Goal: Task Accomplishment & Management: Use online tool/utility

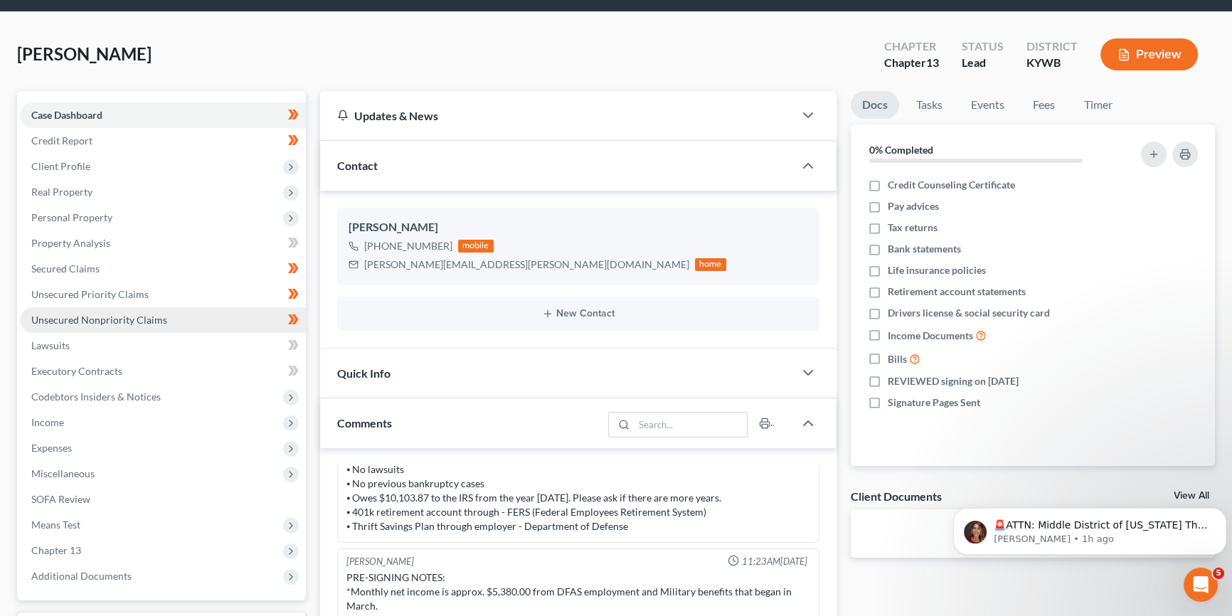
scroll to position [43, 0]
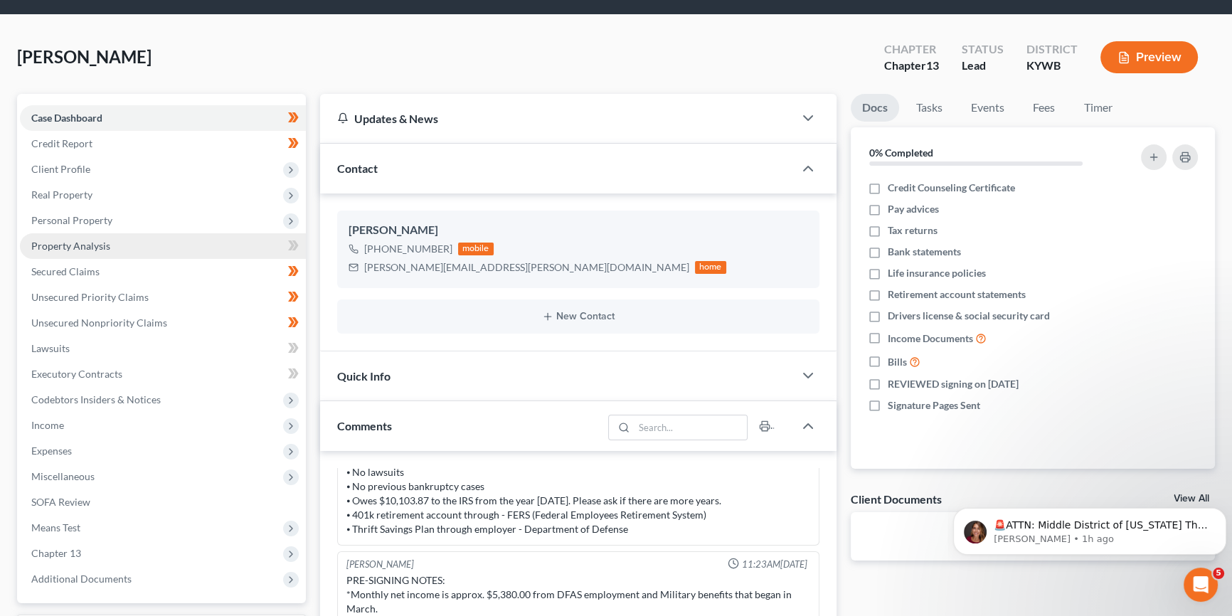
click at [99, 243] on span "Property Analysis" at bounding box center [70, 246] width 79 height 12
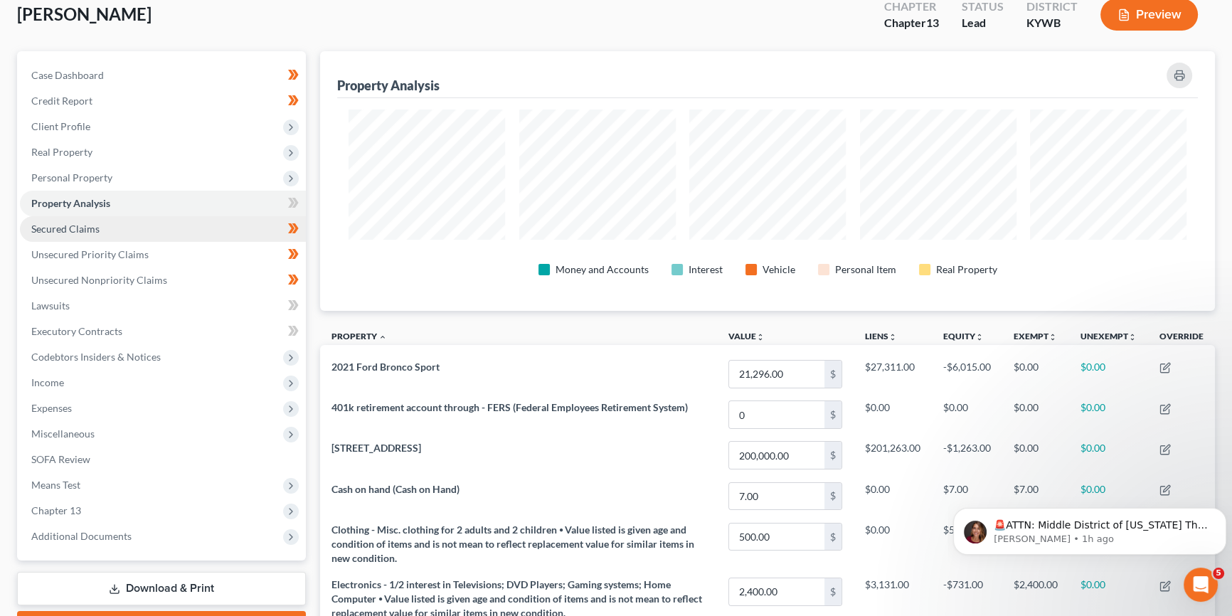
click at [85, 228] on span "Secured Claims" at bounding box center [65, 229] width 68 height 12
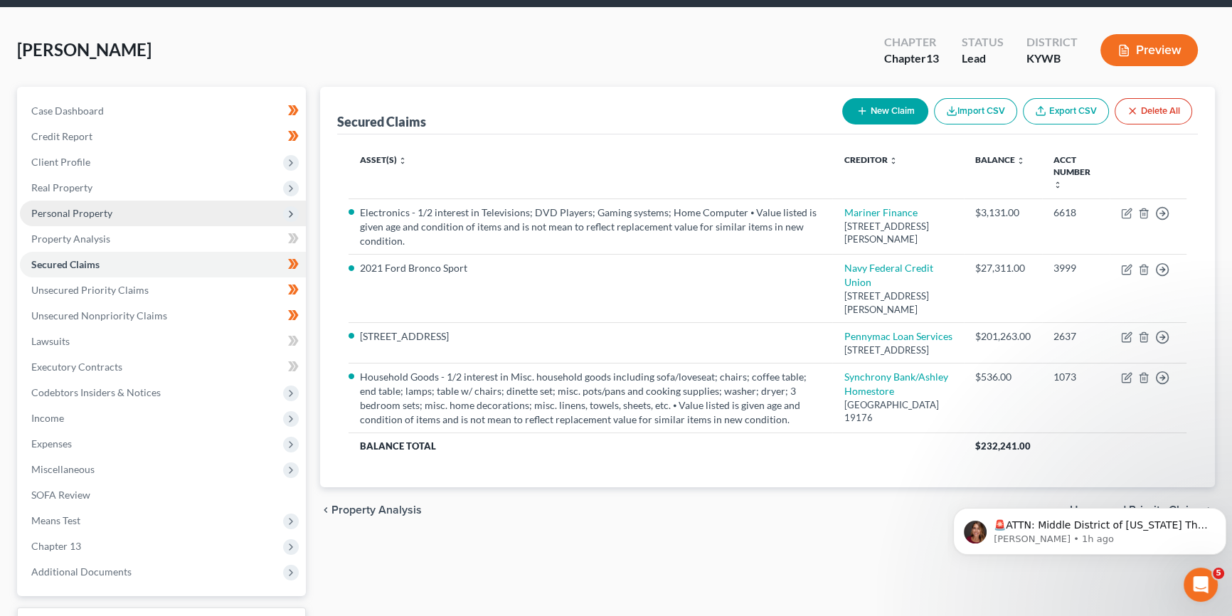
scroll to position [107, 0]
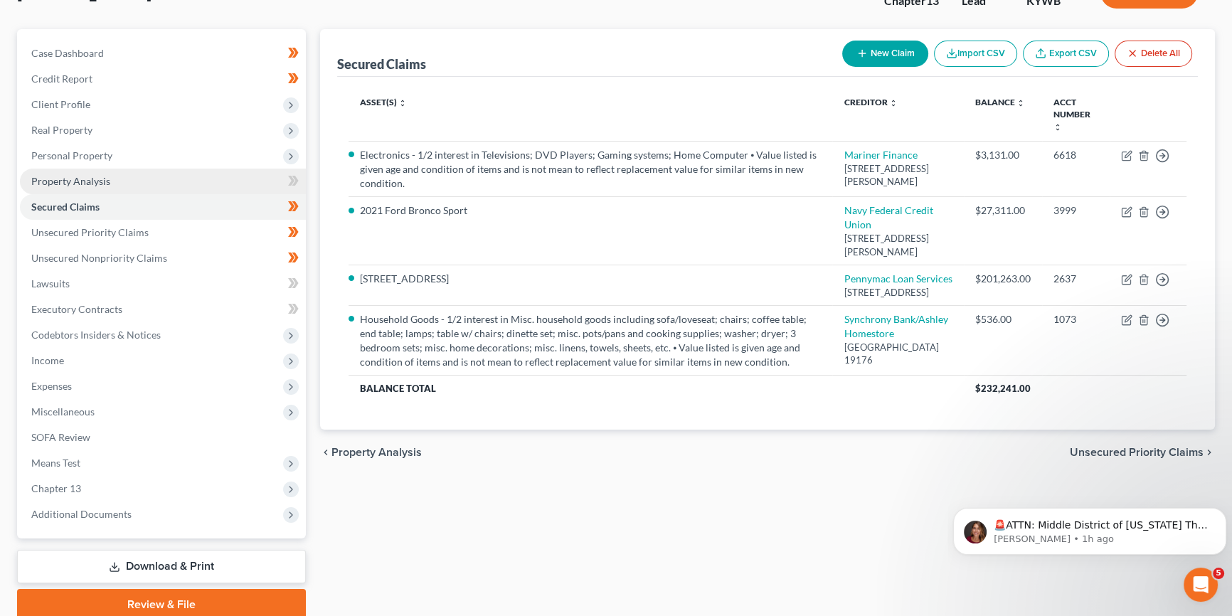
click at [101, 181] on span "Property Analysis" at bounding box center [70, 181] width 79 height 12
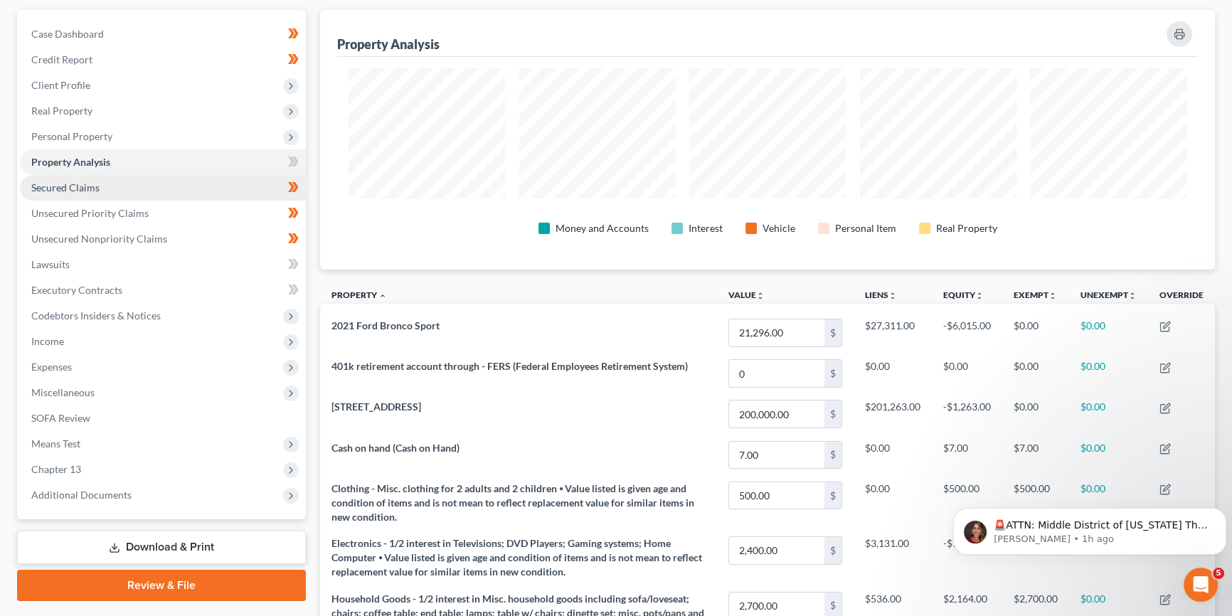
scroll to position [125, 0]
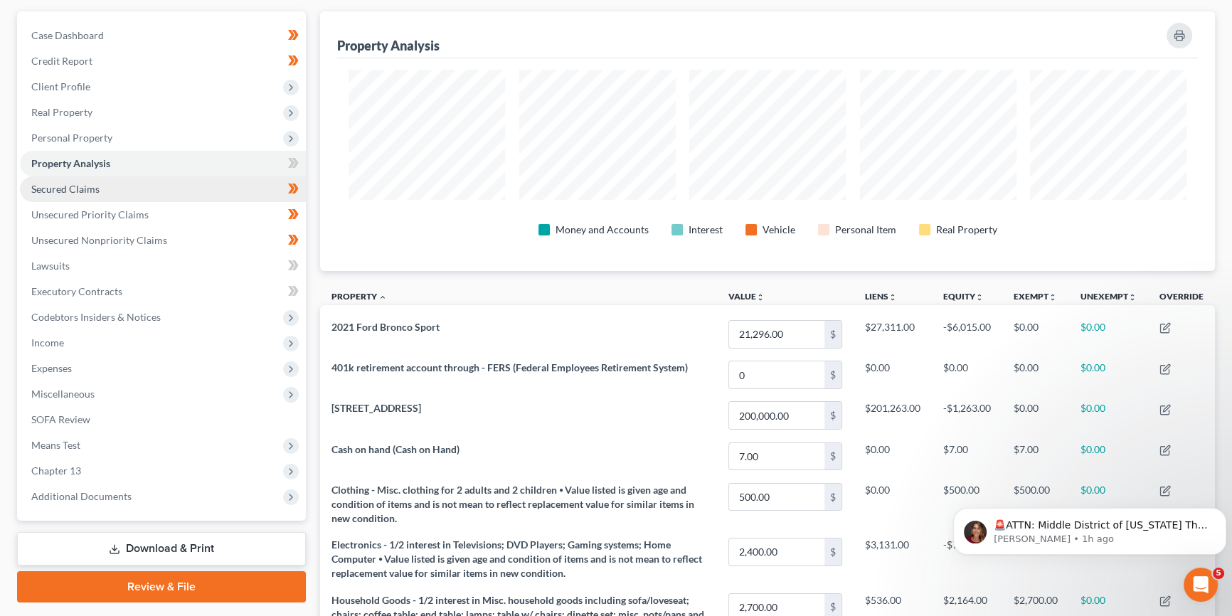
click at [87, 193] on span "Secured Claims" at bounding box center [65, 189] width 68 height 12
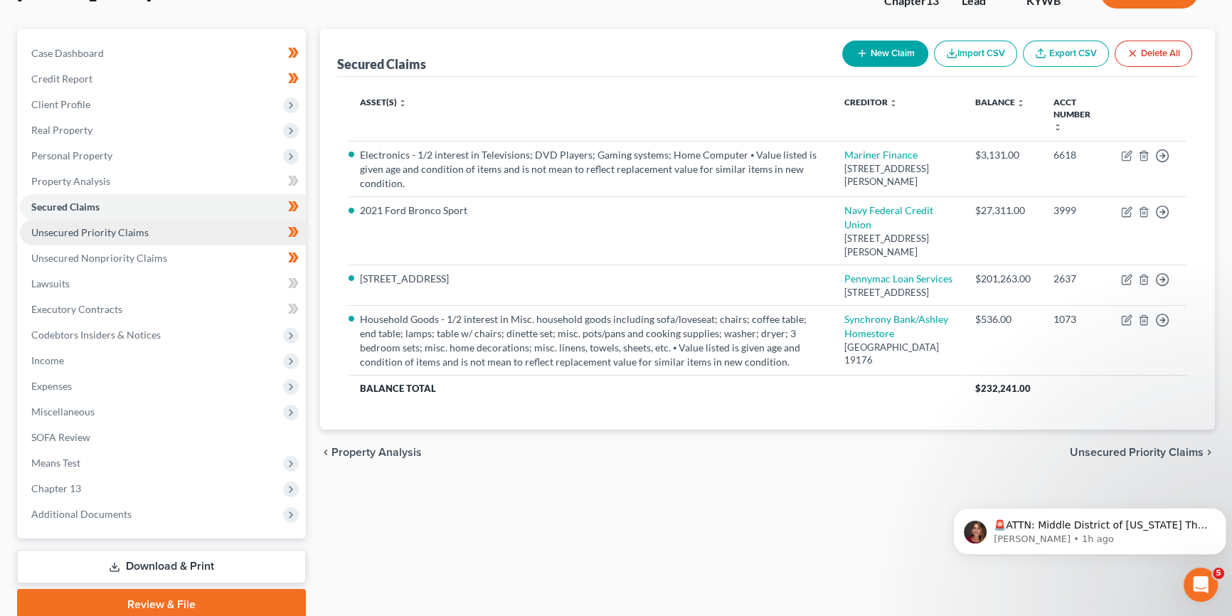
click at [93, 228] on span "Unsecured Priority Claims" at bounding box center [89, 232] width 117 height 12
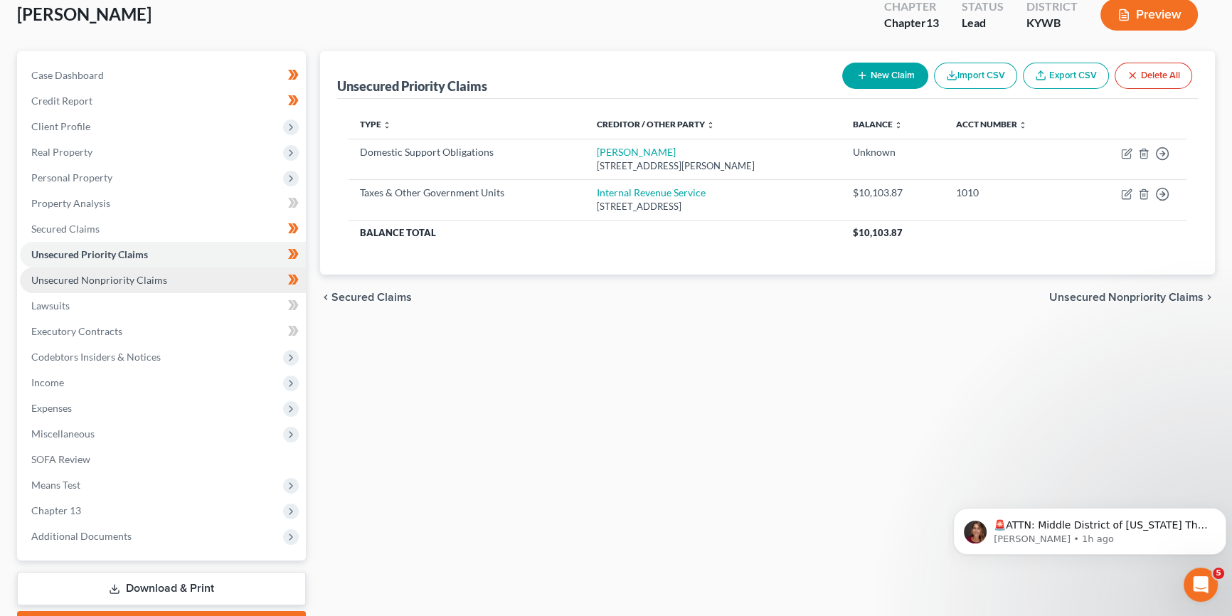
click at [127, 274] on span "Unsecured Nonpriority Claims" at bounding box center [99, 280] width 136 height 12
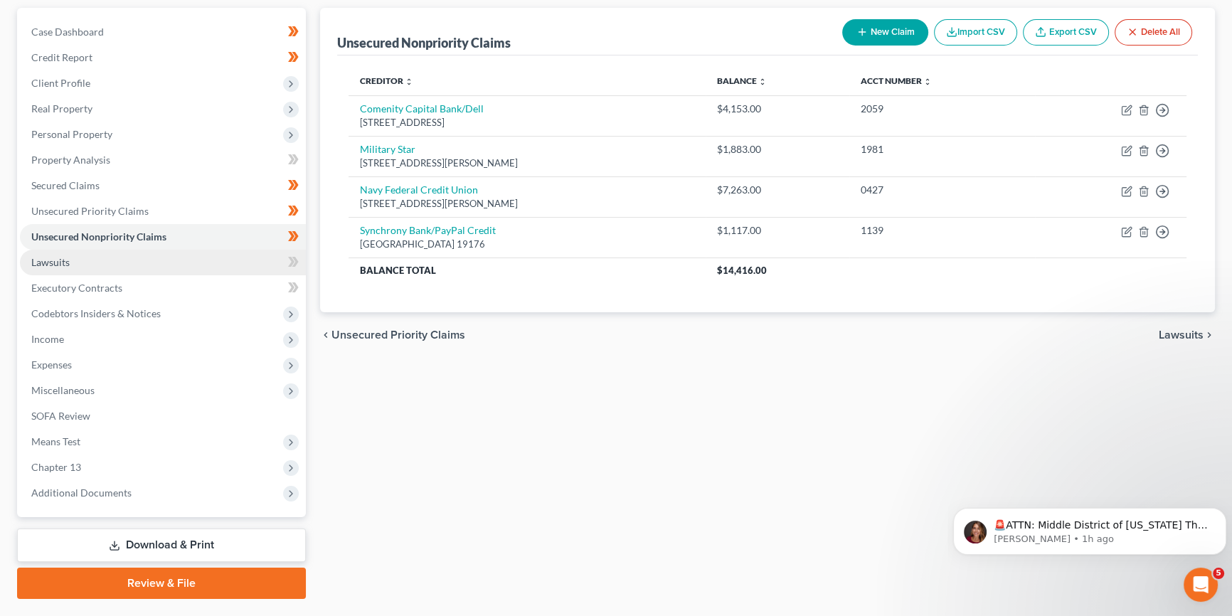
click at [87, 263] on link "Lawsuits" at bounding box center [163, 263] width 286 height 26
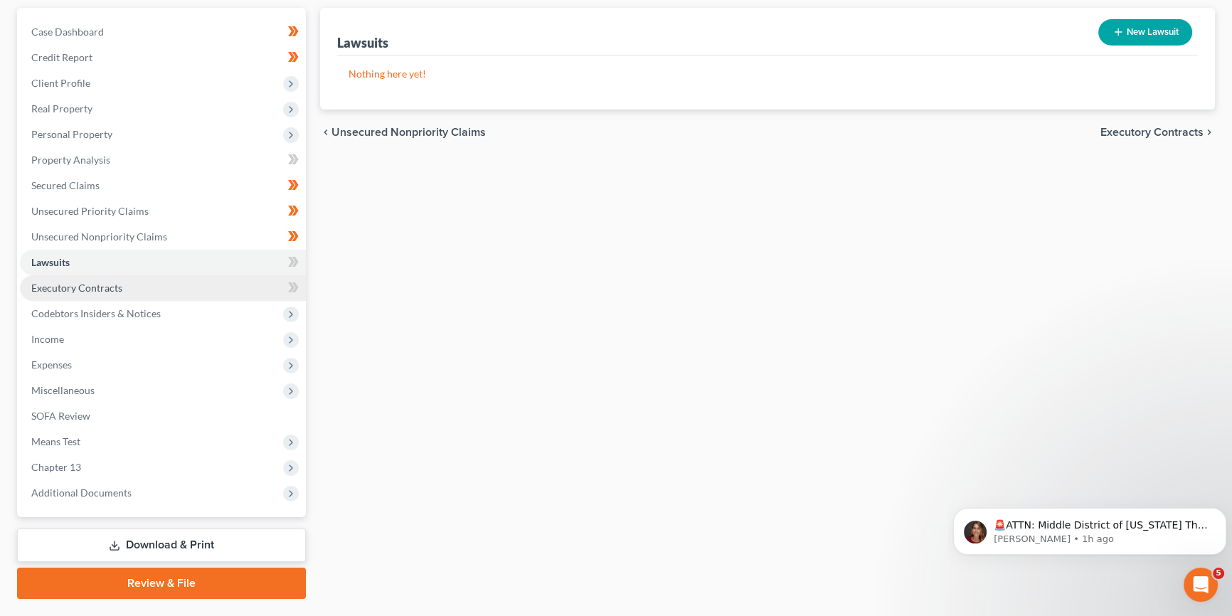
click at [109, 289] on span "Executory Contracts" at bounding box center [76, 288] width 91 height 12
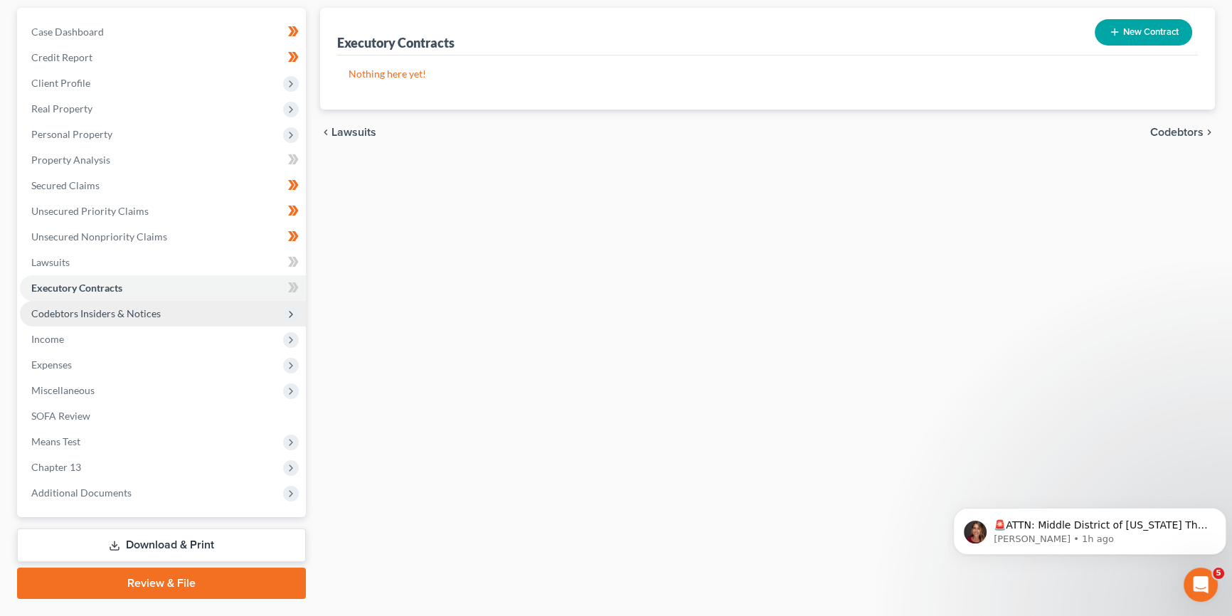
click at [137, 315] on span "Codebtors Insiders & Notices" at bounding box center [95, 313] width 129 height 12
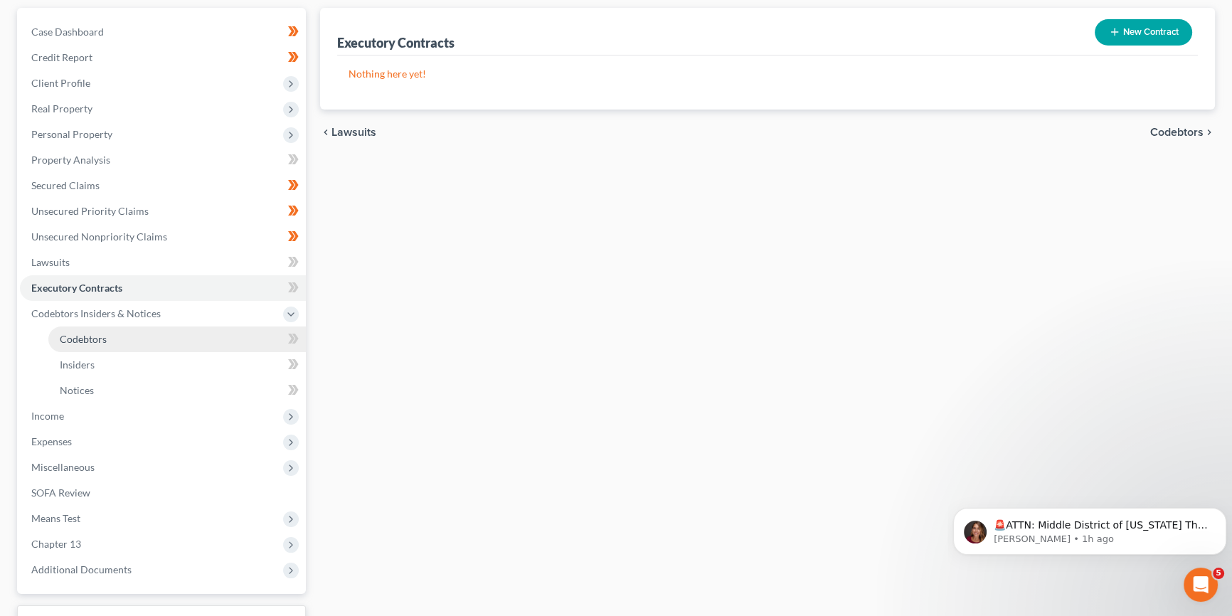
click at [132, 342] on link "Codebtors" at bounding box center [176, 339] width 257 height 26
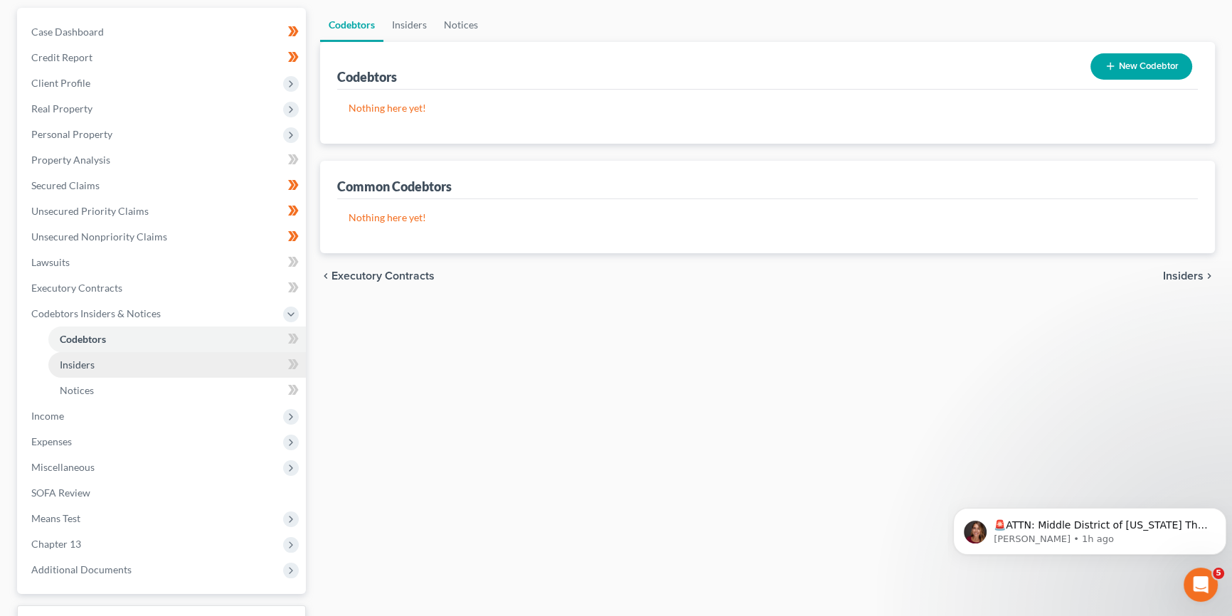
click at [127, 359] on link "Insiders" at bounding box center [176, 365] width 257 height 26
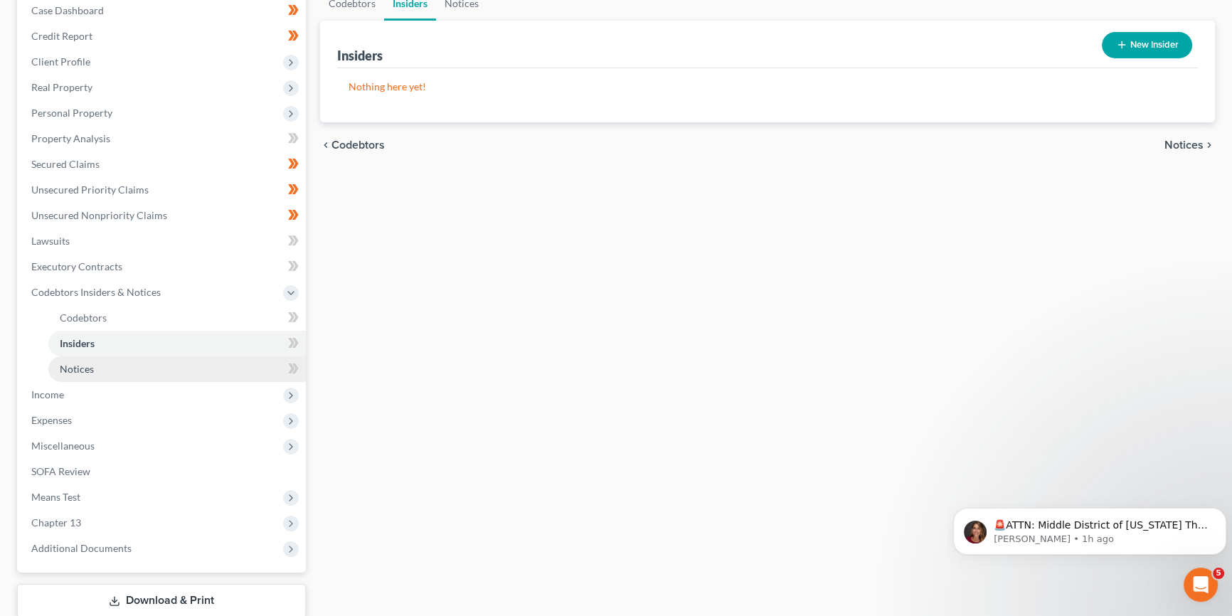
click at [117, 370] on link "Notices" at bounding box center [176, 369] width 257 height 26
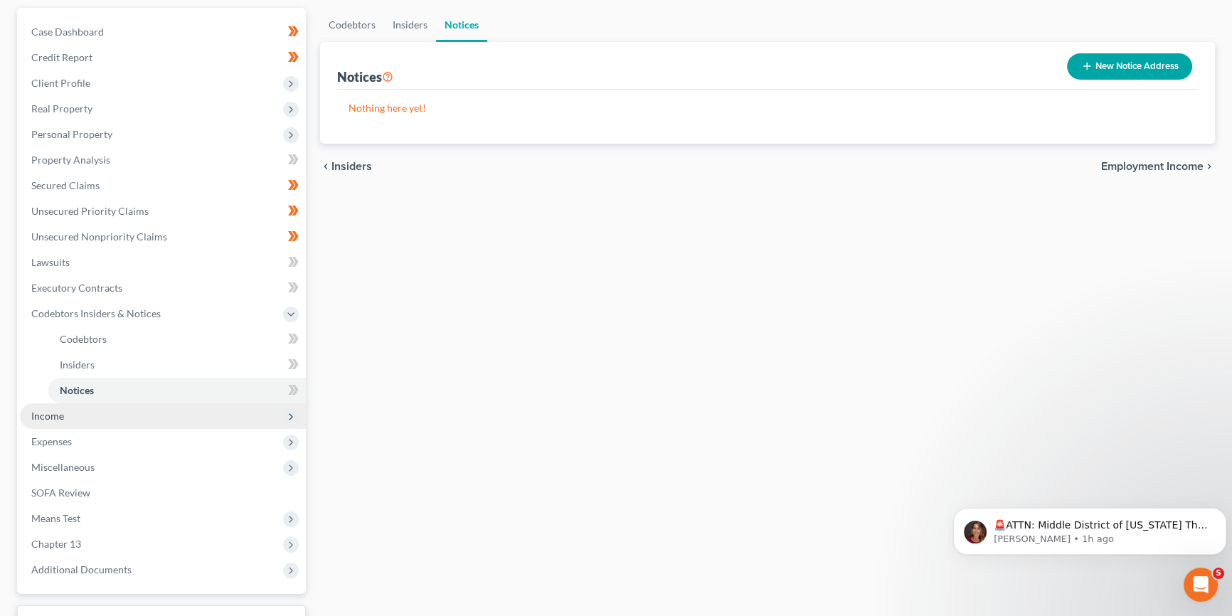
click at [58, 417] on span "Income" at bounding box center [47, 416] width 33 height 12
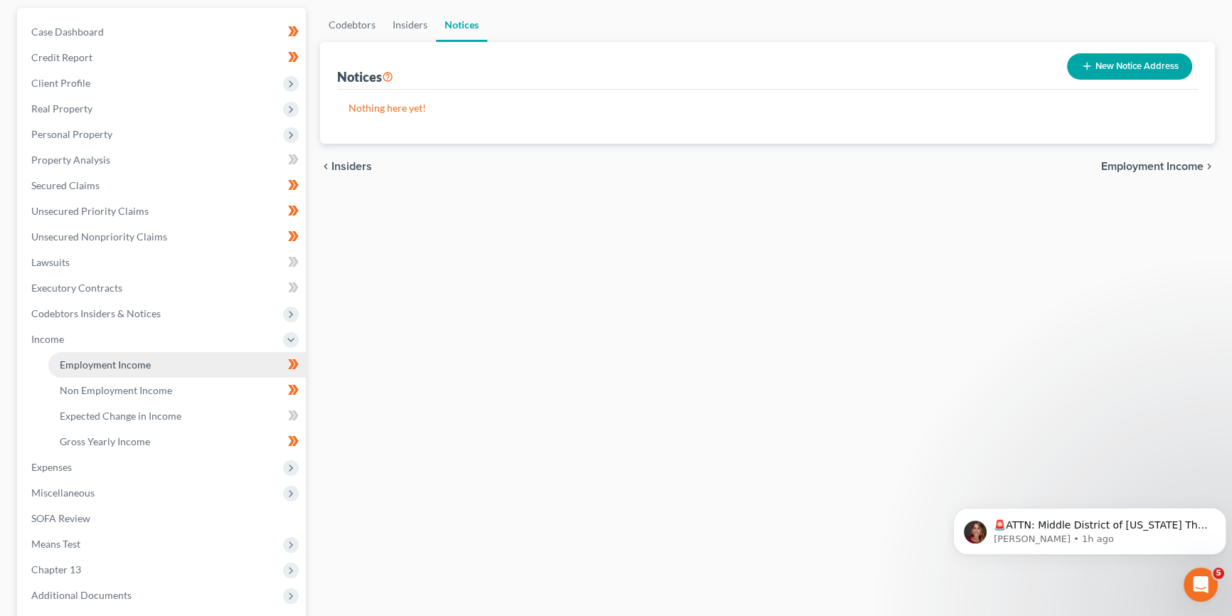
click at [138, 361] on span "Employment Income" at bounding box center [105, 364] width 91 height 12
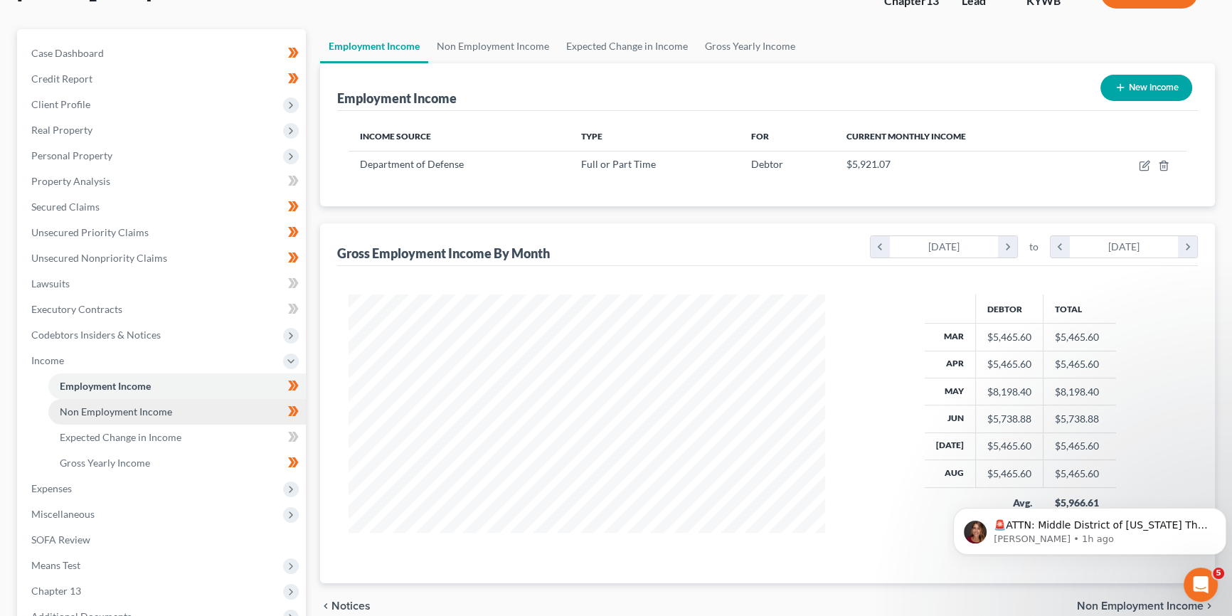
click at [134, 410] on span "Non Employment Income" at bounding box center [116, 411] width 112 height 12
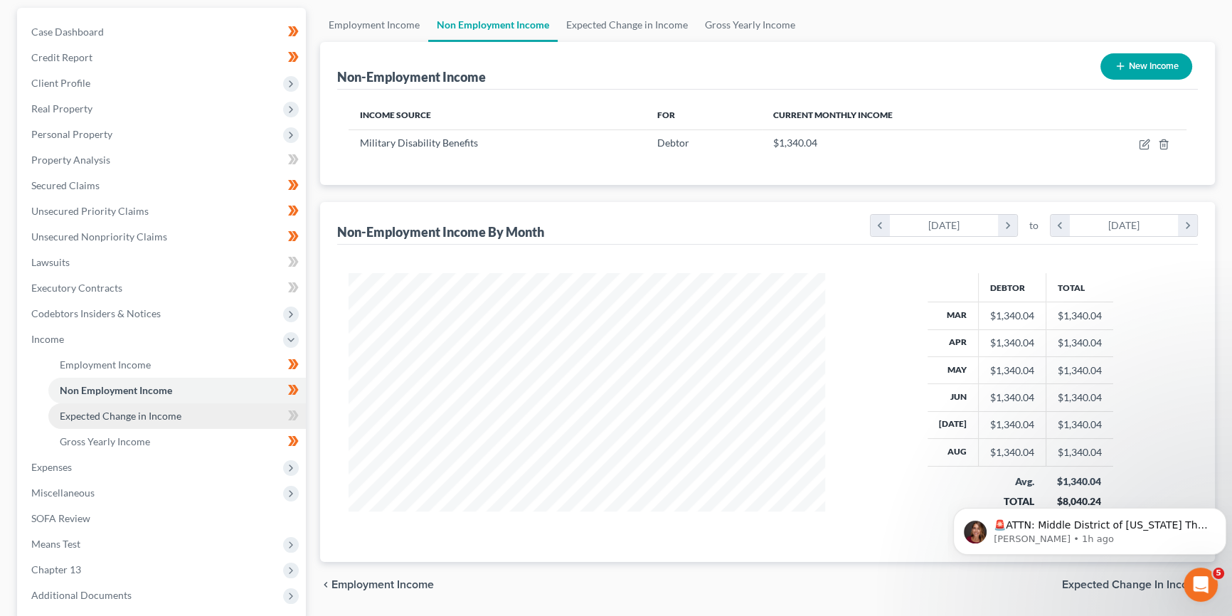
click at [139, 415] on span "Expected Change in Income" at bounding box center [121, 416] width 122 height 12
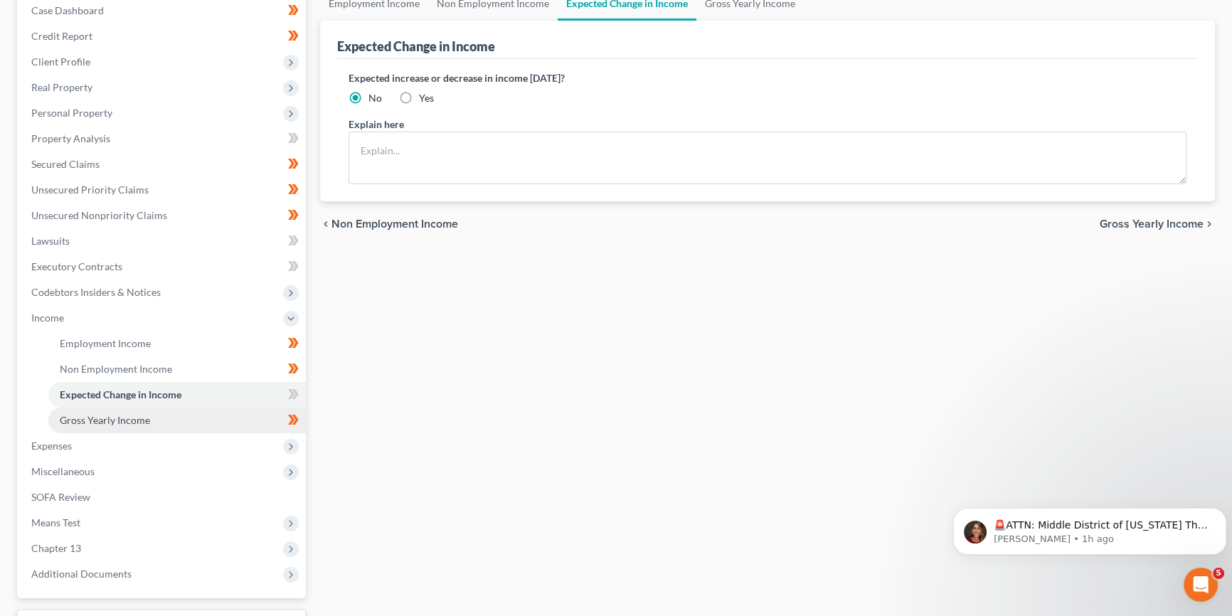
click at [110, 420] on span "Gross Yearly Income" at bounding box center [105, 420] width 90 height 12
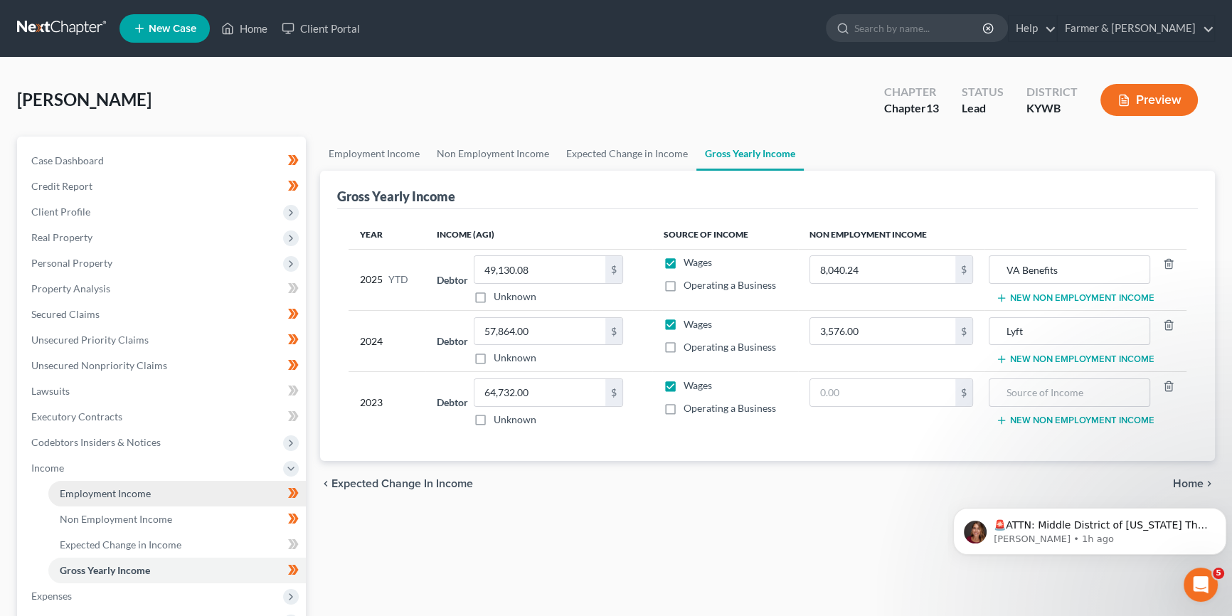
click at [112, 489] on span "Employment Income" at bounding box center [105, 493] width 91 height 12
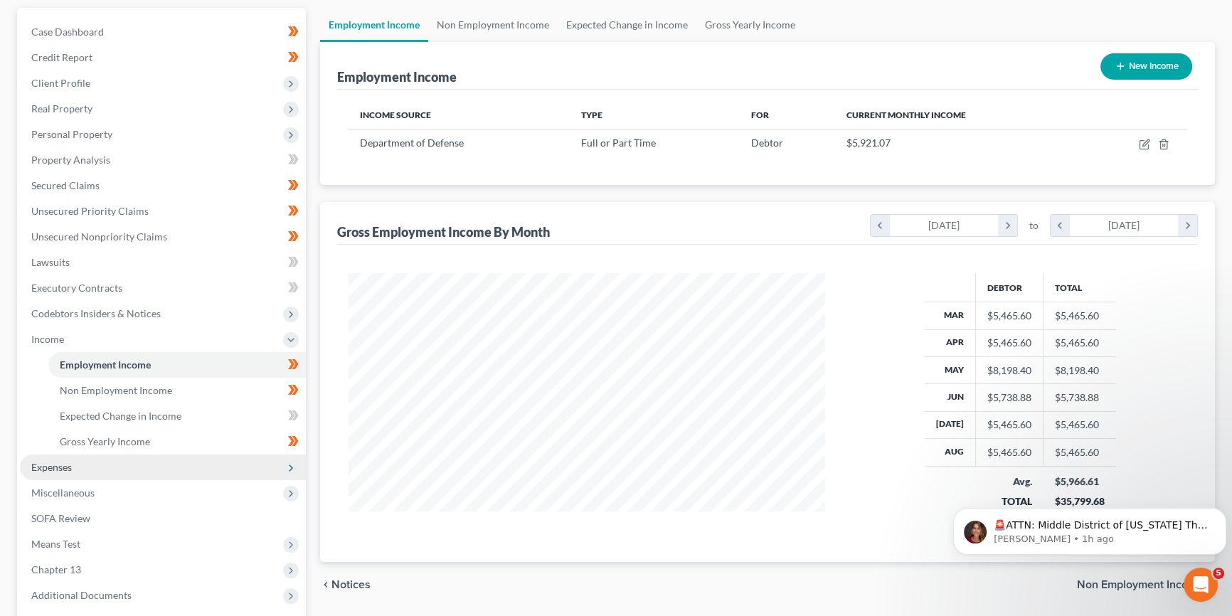
click at [72, 466] on span "Expenses" at bounding box center [163, 467] width 286 height 26
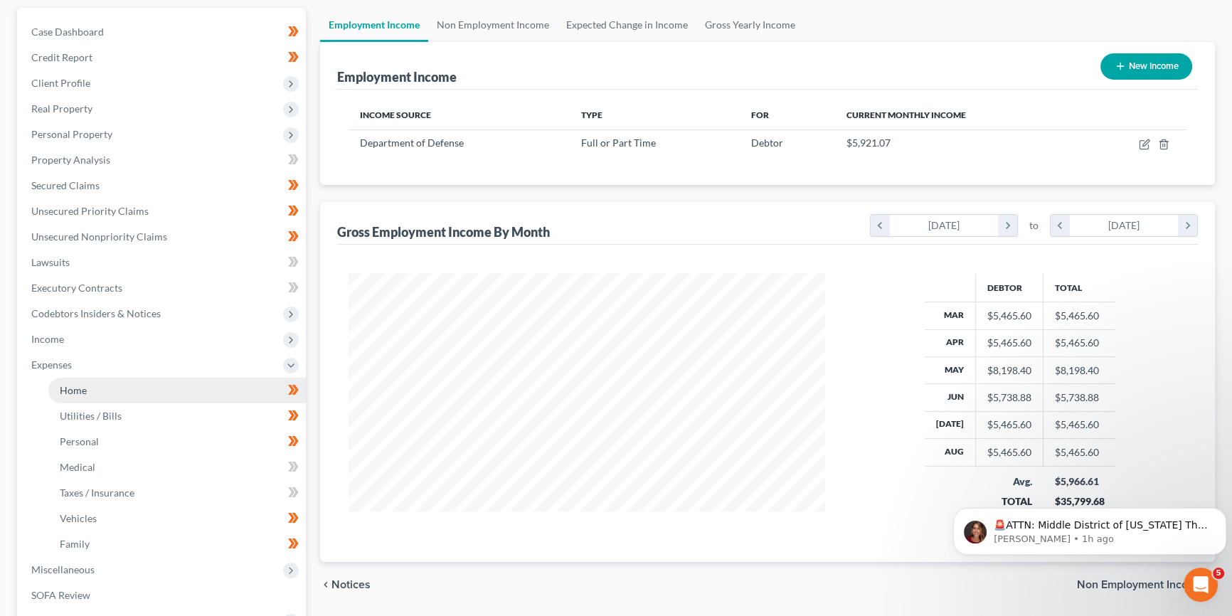
click at [100, 393] on link "Home" at bounding box center [176, 391] width 257 height 26
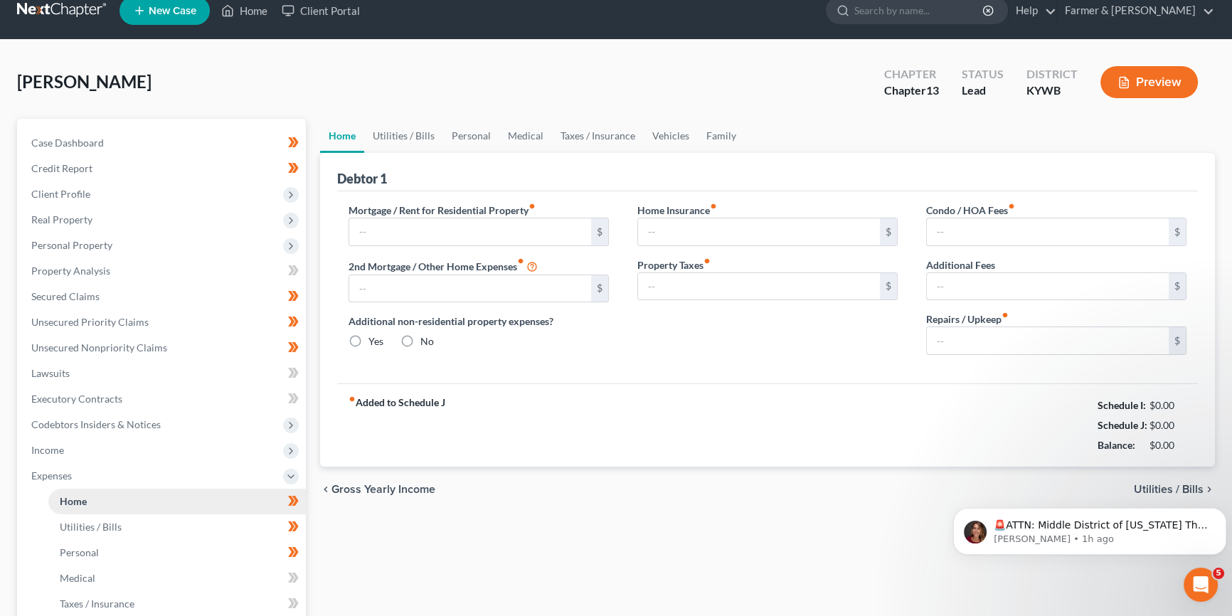
type input "1,598.44"
type input "0.00"
radio input "true"
type input "0.00"
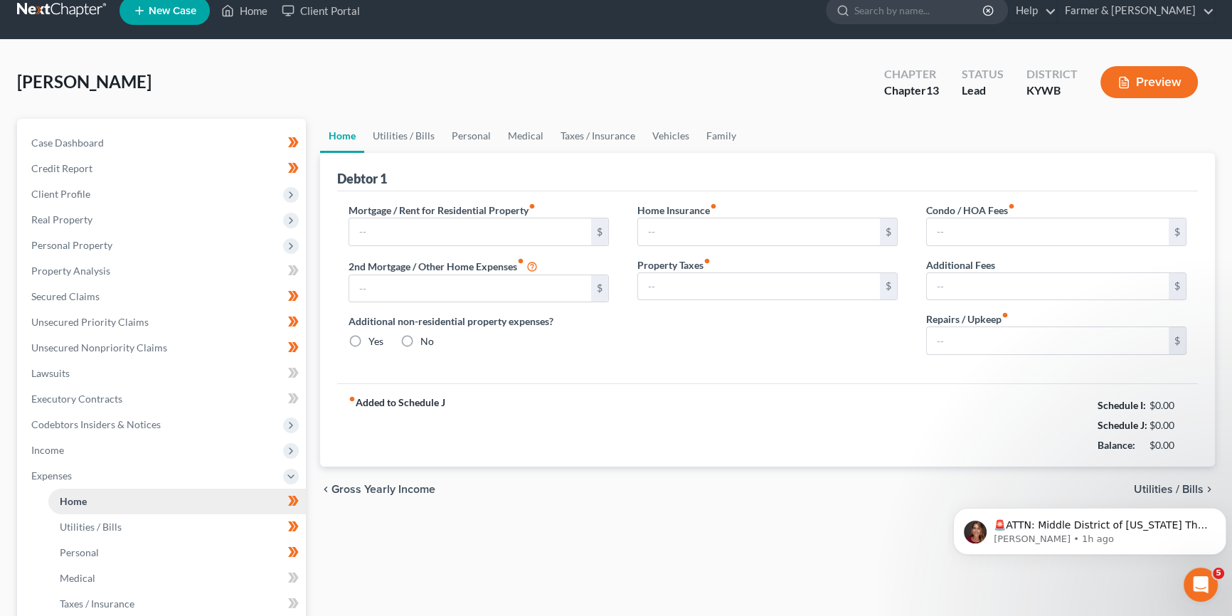
type input "0.00"
type input "100.00"
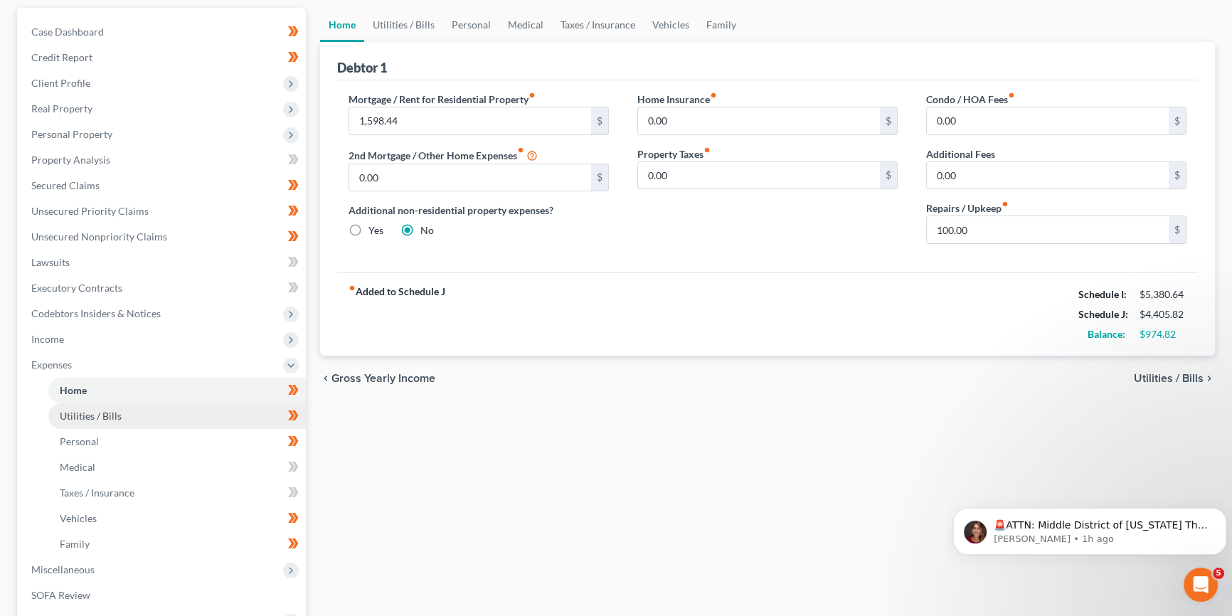
click at [105, 414] on span "Utilities / Bills" at bounding box center [91, 416] width 62 height 12
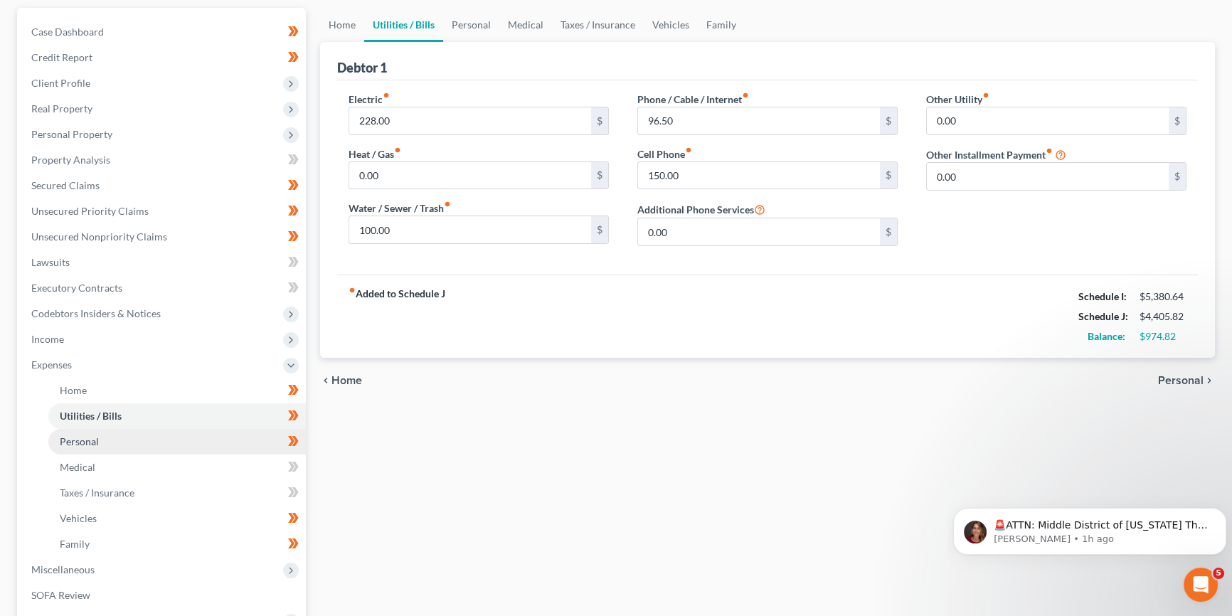
click at [100, 439] on link "Personal" at bounding box center [176, 442] width 257 height 26
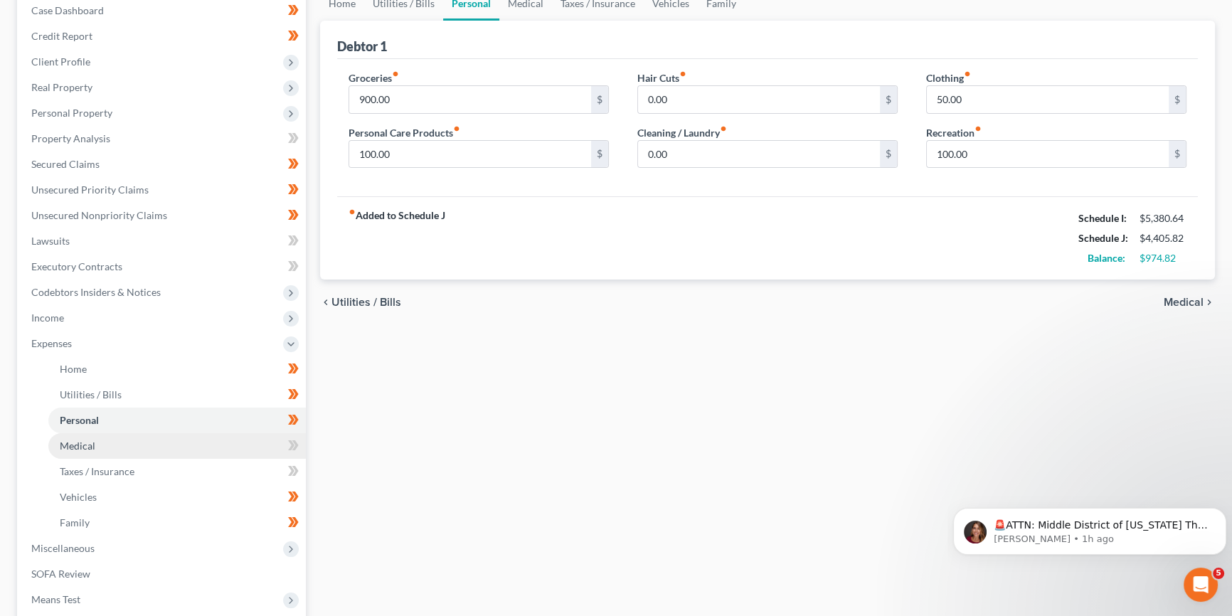
click at [109, 444] on link "Medical" at bounding box center [176, 446] width 257 height 26
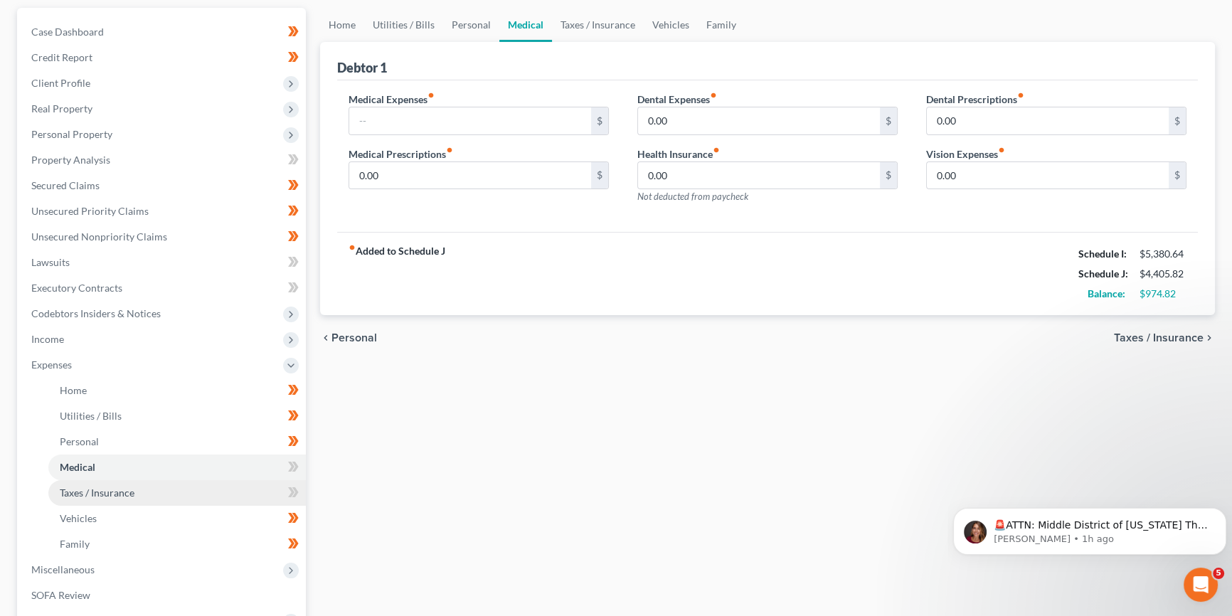
click at [120, 492] on span "Taxes / Insurance" at bounding box center [97, 492] width 75 height 12
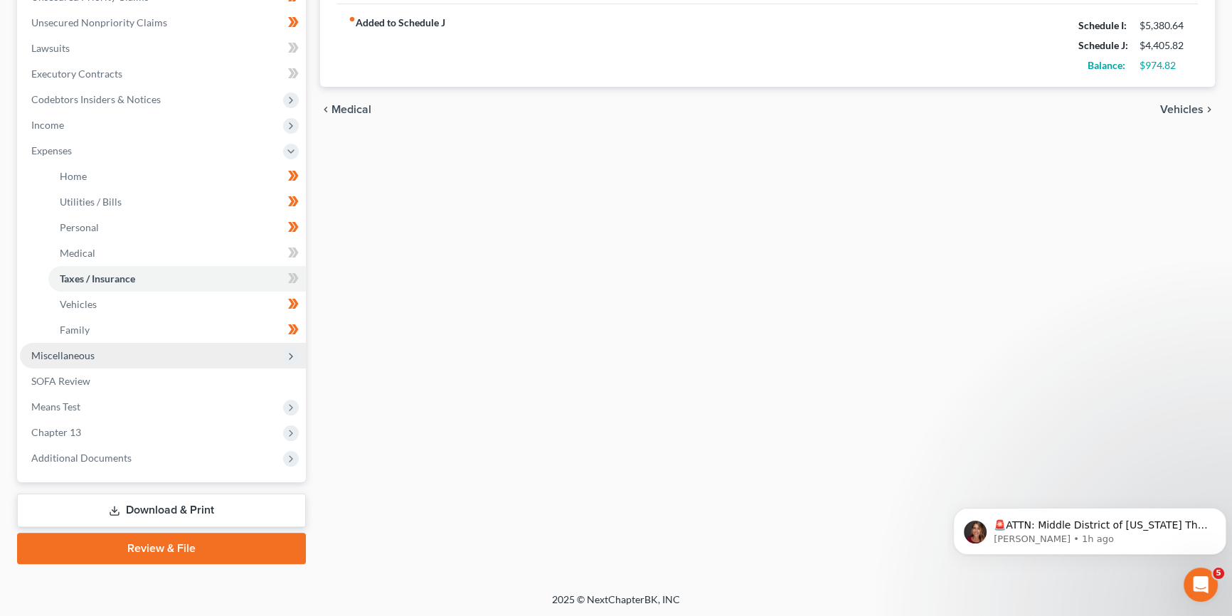
click at [122, 357] on span "Miscellaneous" at bounding box center [163, 356] width 286 height 26
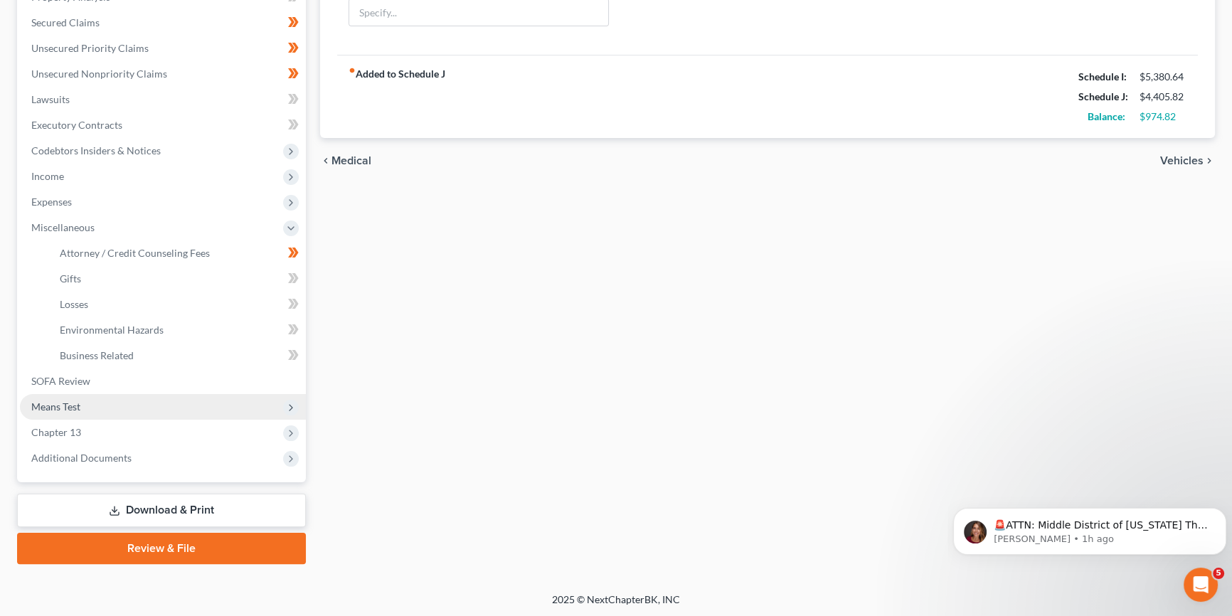
click at [85, 408] on span "Means Test" at bounding box center [163, 407] width 286 height 26
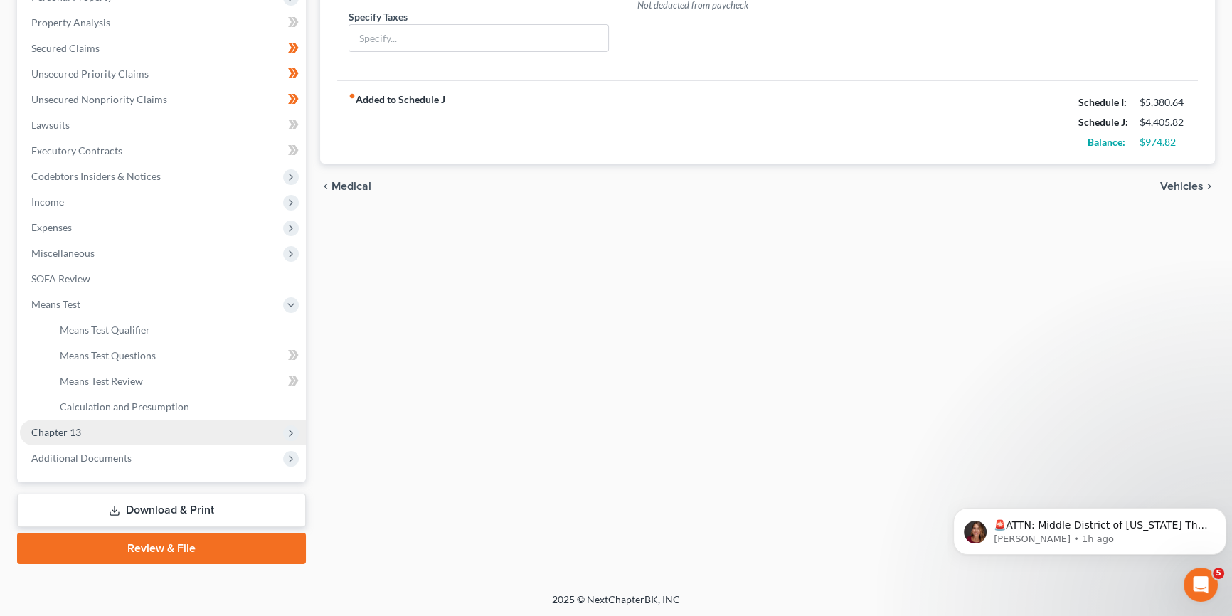
click at [78, 431] on span "Chapter 13" at bounding box center [56, 432] width 50 height 12
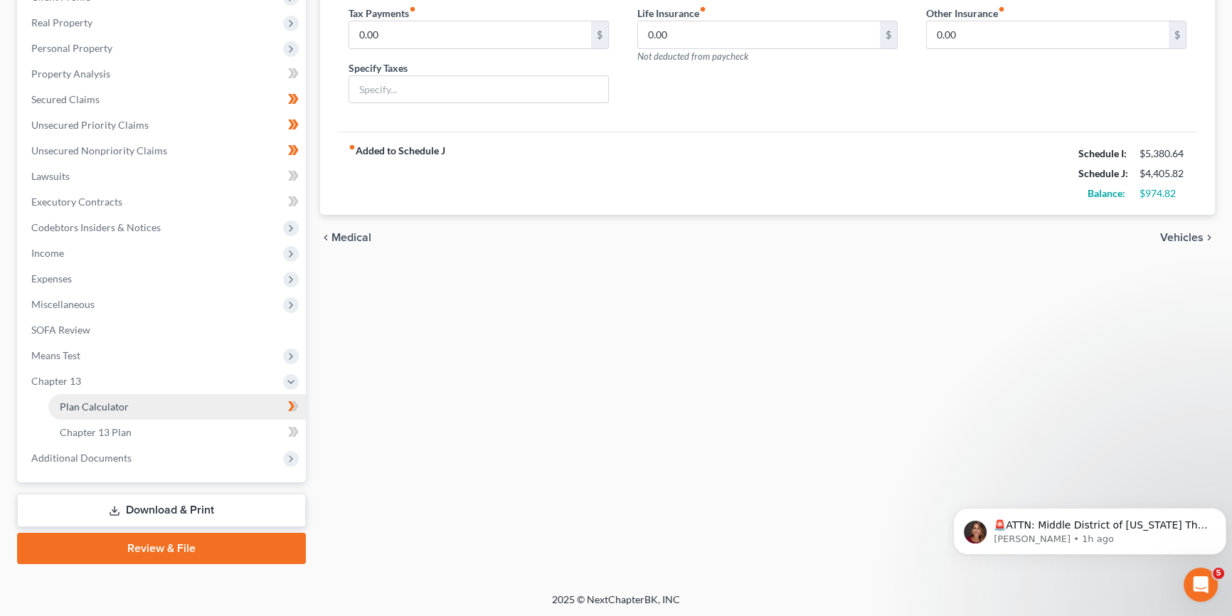
click at [97, 405] on span "Plan Calculator" at bounding box center [94, 406] width 69 height 12
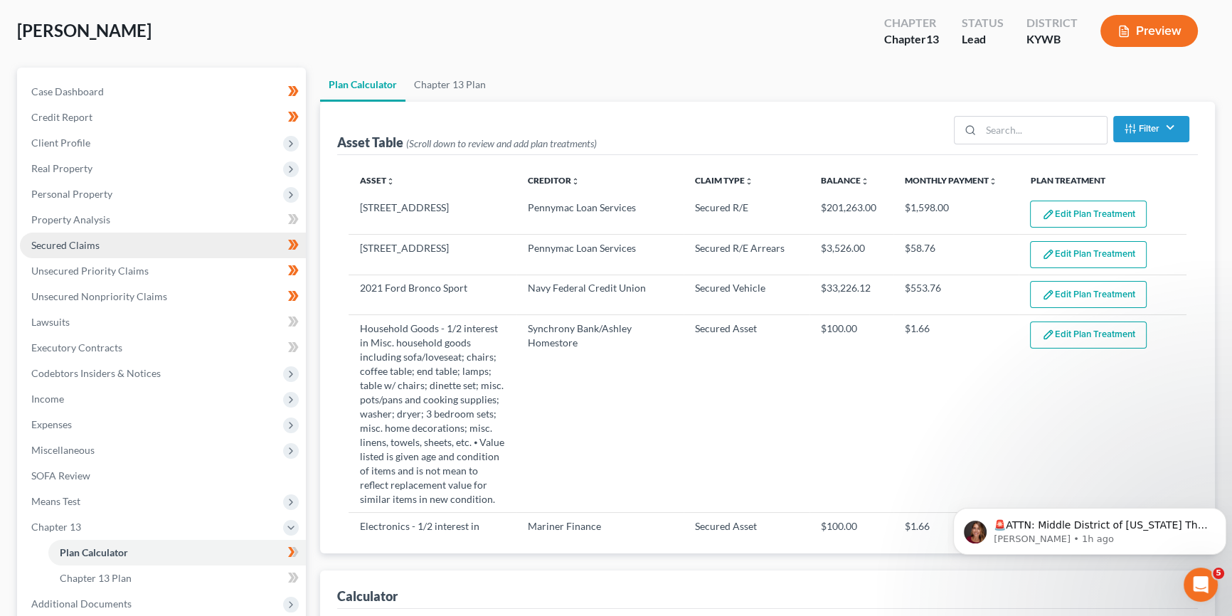
select select "59"
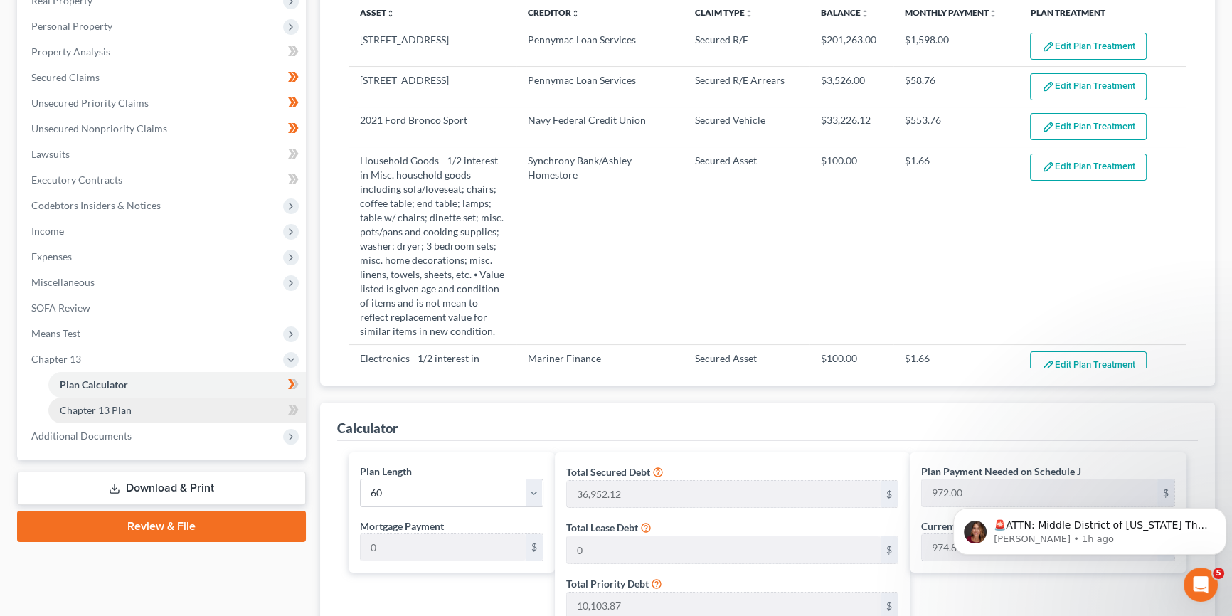
click at [112, 405] on span "Chapter 13 Plan" at bounding box center [96, 410] width 72 height 12
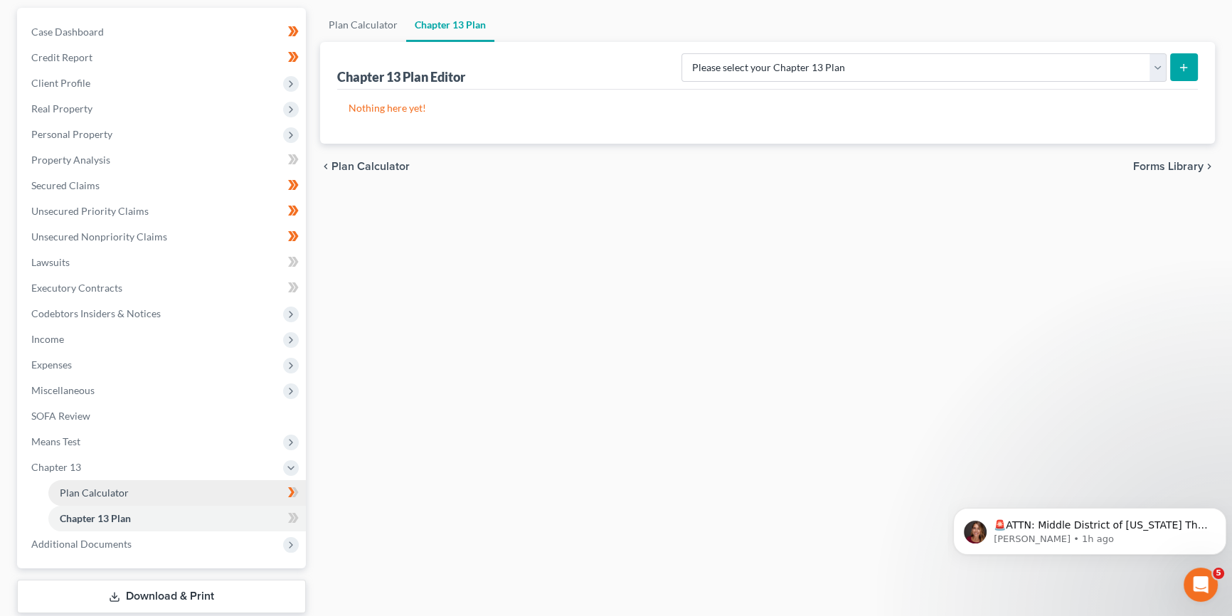
click at [120, 486] on span "Plan Calculator" at bounding box center [94, 492] width 69 height 12
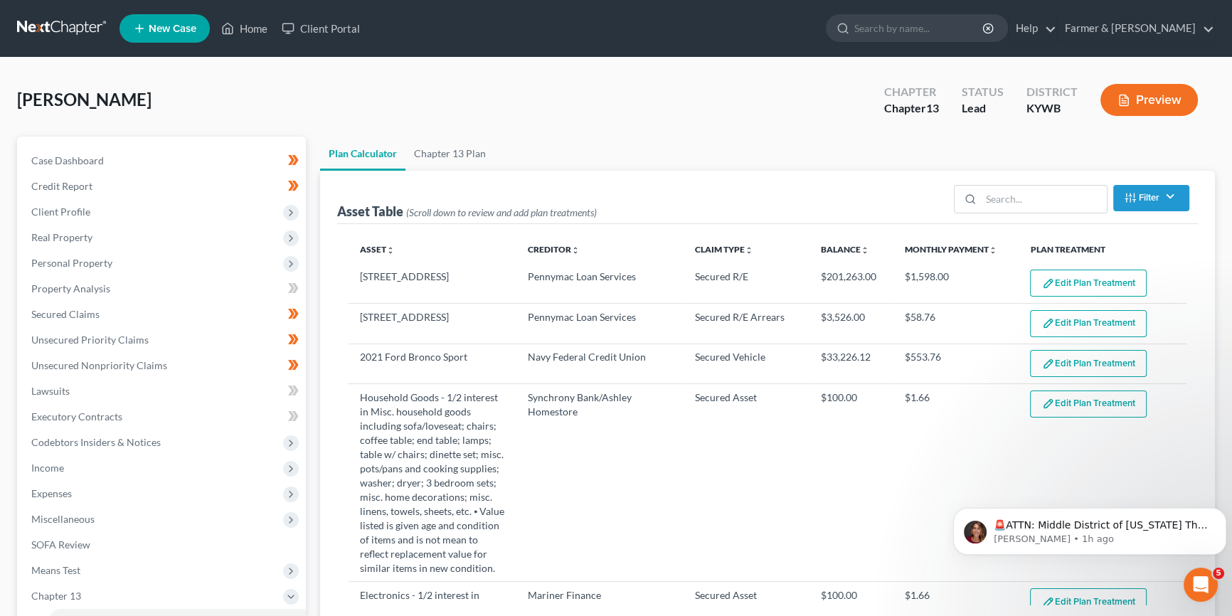
select select "59"
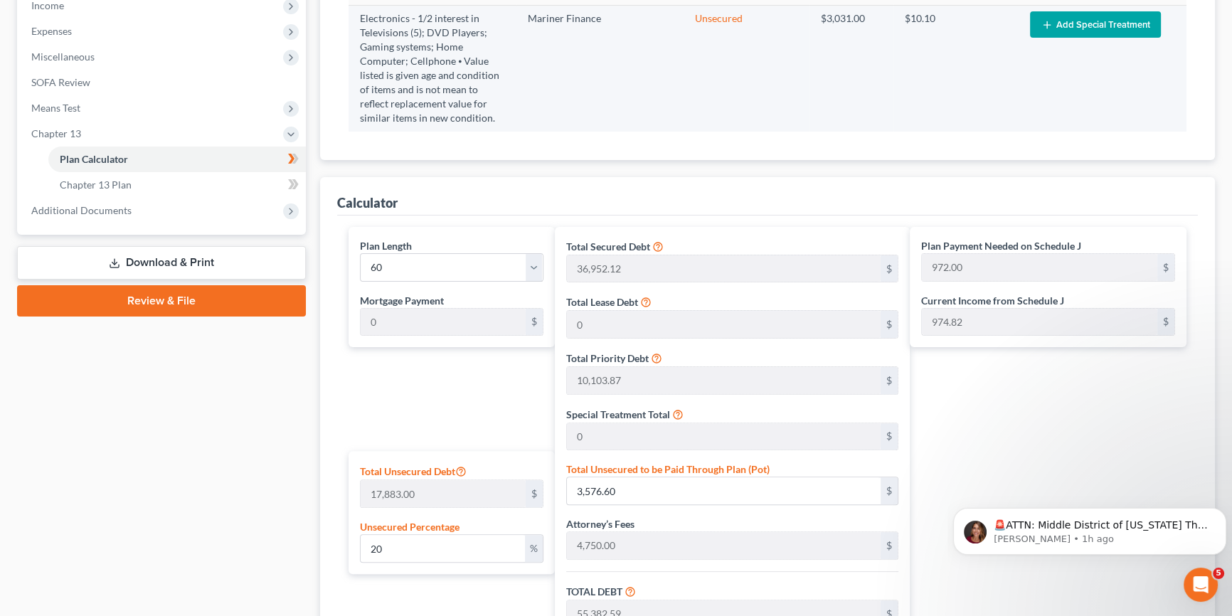
scroll to position [474, 0]
